Goal: Task Accomplishment & Management: Manage account settings

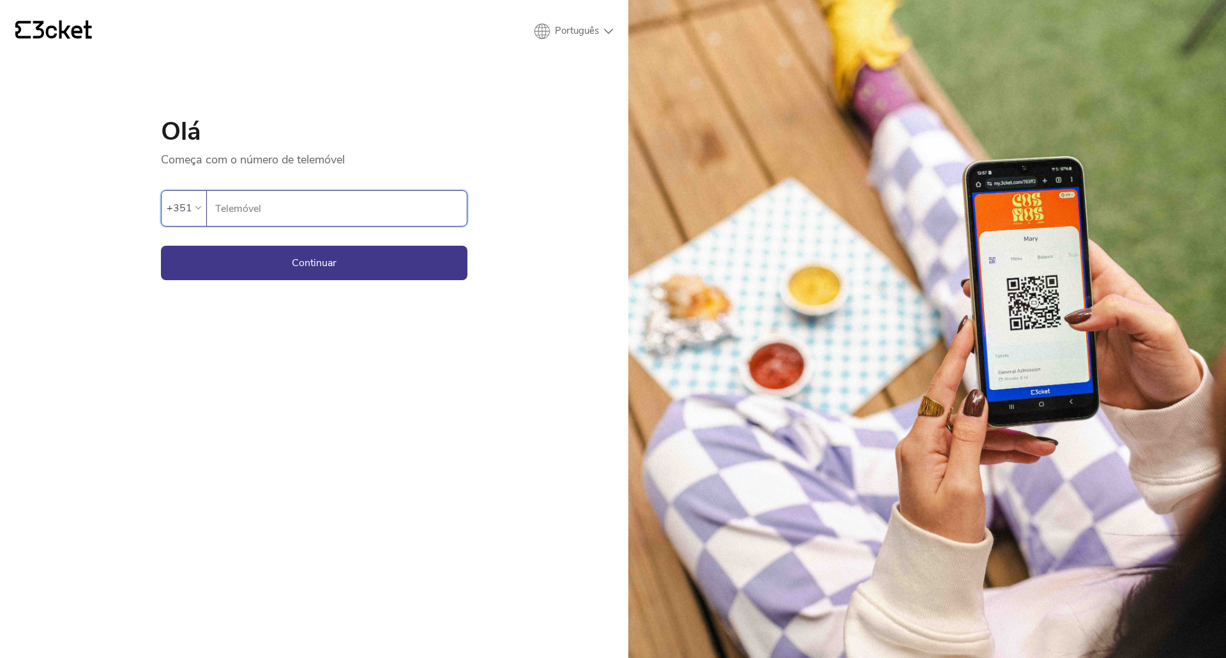
click at [255, 209] on input "Telemóvel" at bounding box center [340, 208] width 252 height 35
type input "915452459"
click at [311, 255] on button "Continuar" at bounding box center [314, 263] width 306 height 34
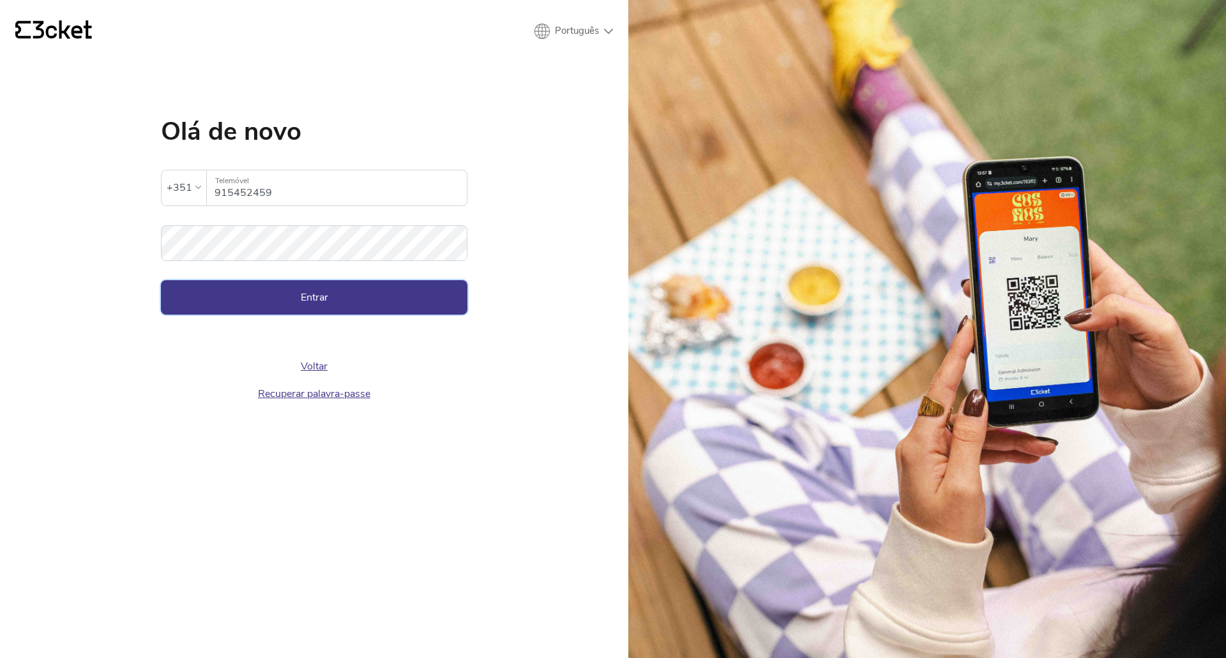
click at [288, 297] on button "Entrar" at bounding box center [314, 297] width 306 height 34
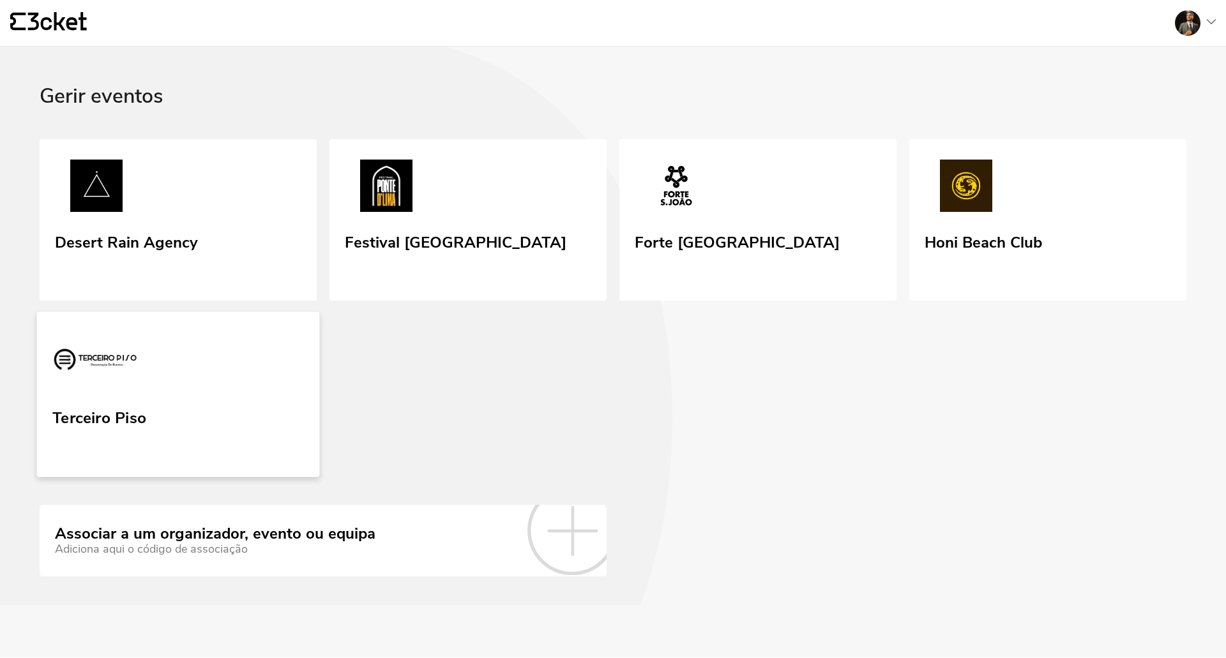
click at [132, 372] on img at bounding box center [94, 362] width 85 height 59
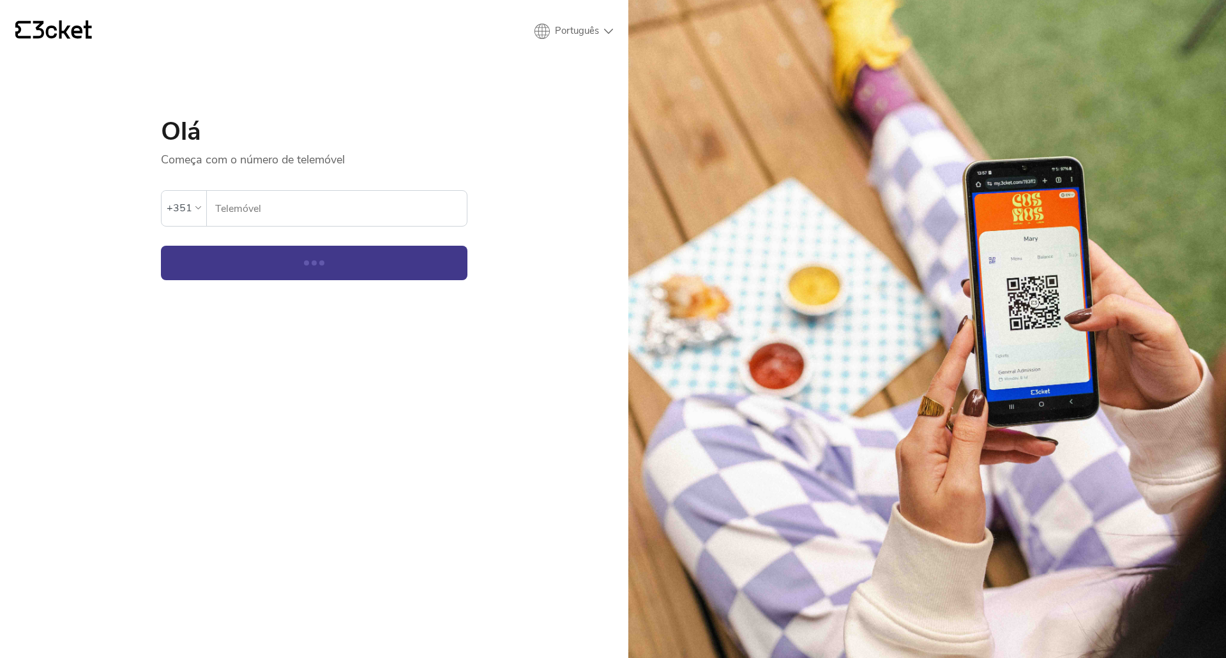
click at [275, 213] on input "Telemóvel" at bounding box center [340, 208] width 252 height 35
type input "913488468"
click at [161, 246] on button "Continuar" at bounding box center [314, 263] width 306 height 34
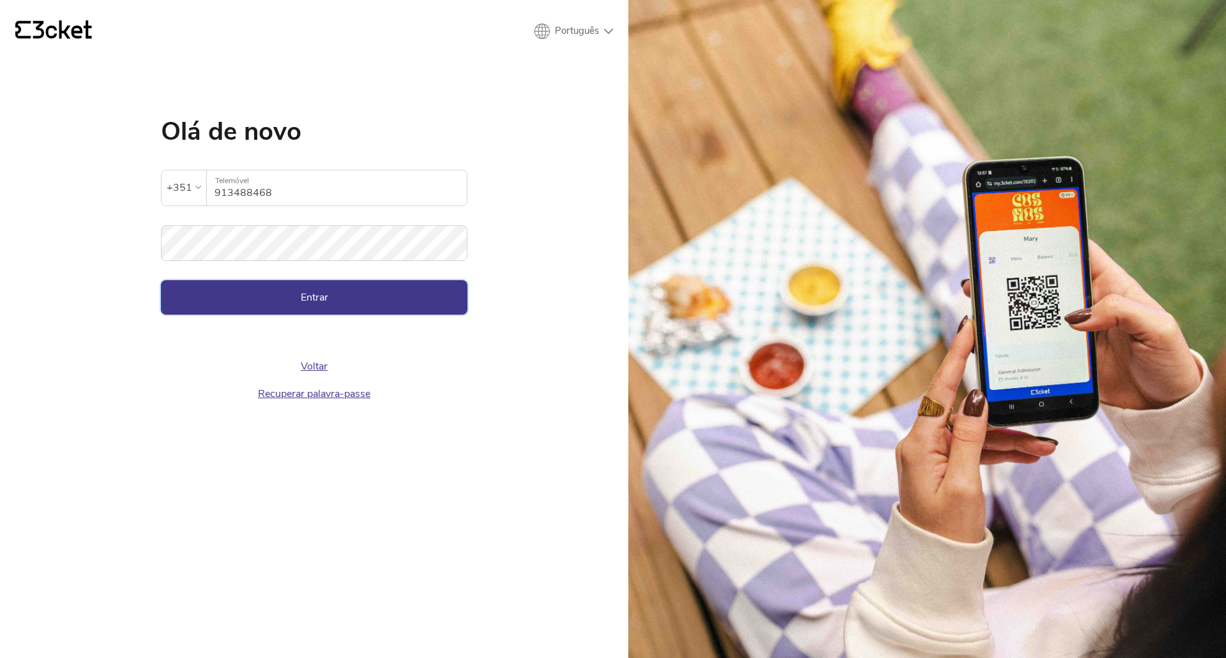
click at [269, 299] on button "Entrar" at bounding box center [314, 297] width 306 height 34
